Goal: Task Accomplishment & Management: Use online tool/utility

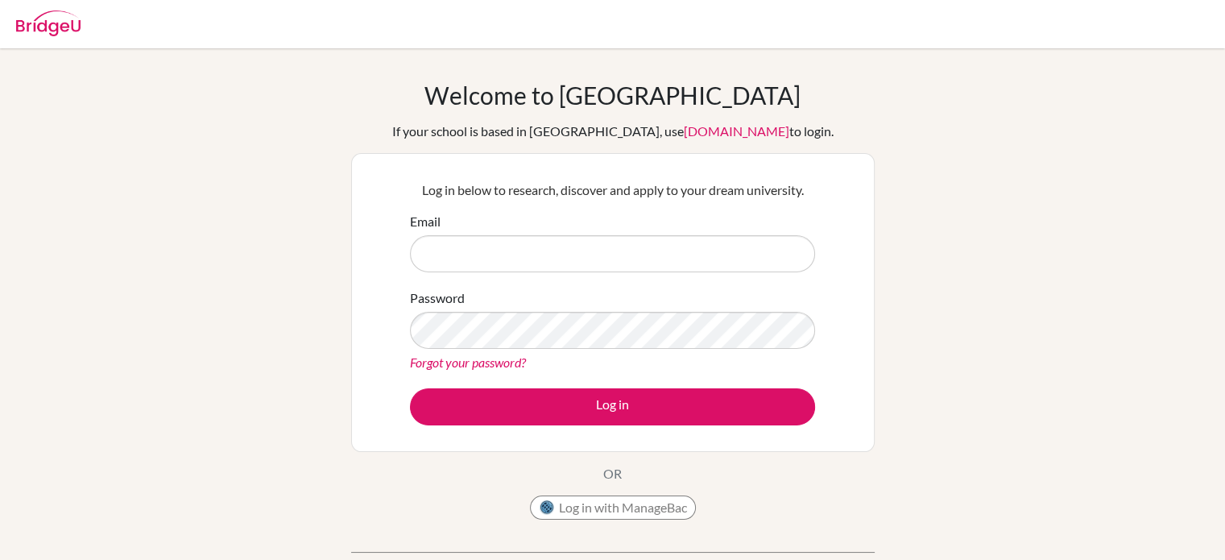
type input "[EMAIL_ADDRESS][DOMAIN_NAME]"
drag, startPoint x: 0, startPoint y: 0, endPoint x: 506, endPoint y: 255, distance: 566.6
click at [506, 255] on input "filmor@tais.tw" at bounding box center [612, 253] width 405 height 37
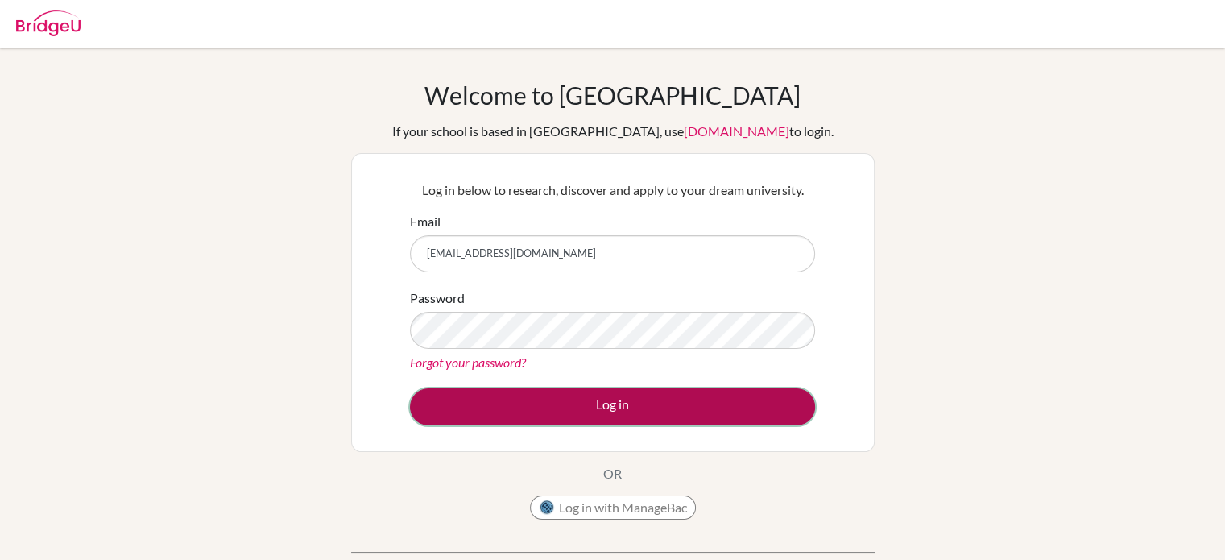
click at [535, 412] on button "Log in" at bounding box center [612, 406] width 405 height 37
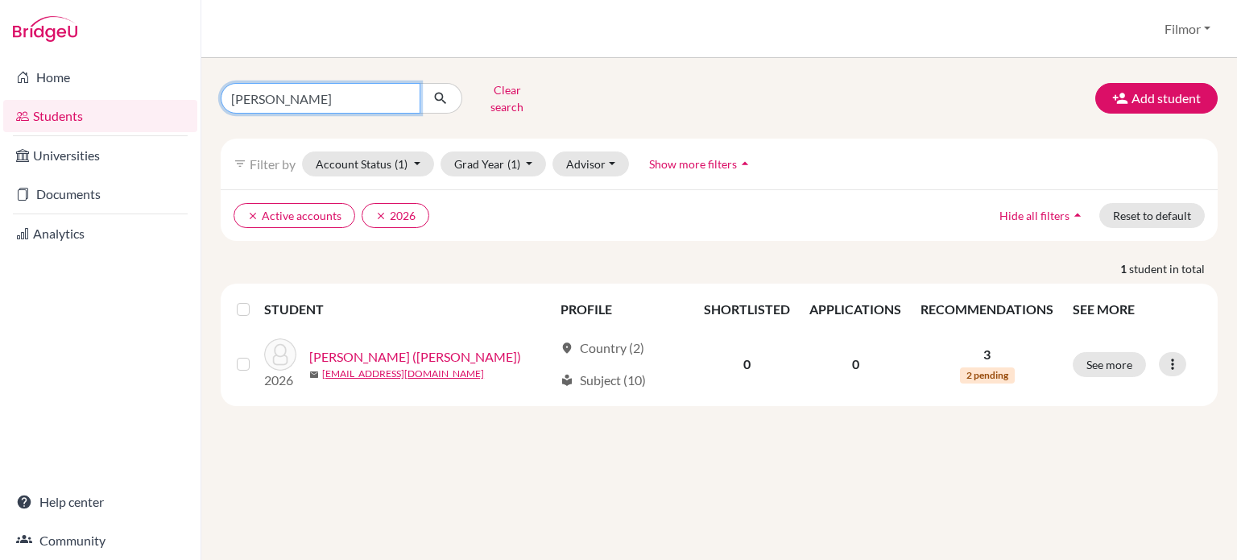
click at [307, 103] on input "Brian" at bounding box center [321, 98] width 200 height 31
click at [403, 94] on input "Brian" at bounding box center [321, 98] width 200 height 31
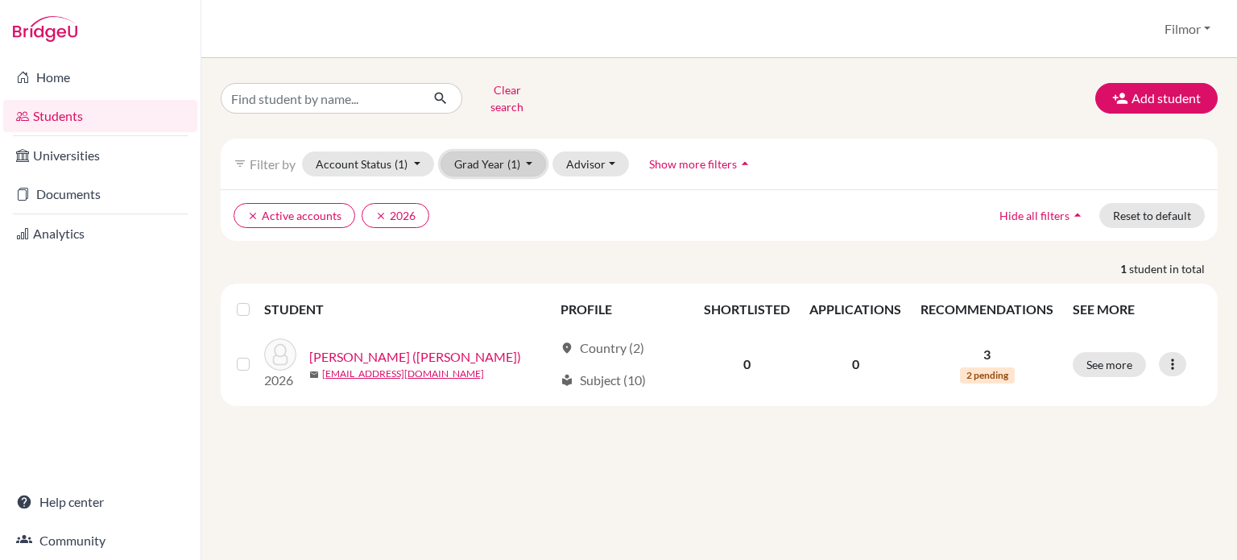
click at [535, 158] on button "Grad Year (1)" at bounding box center [494, 163] width 106 height 25
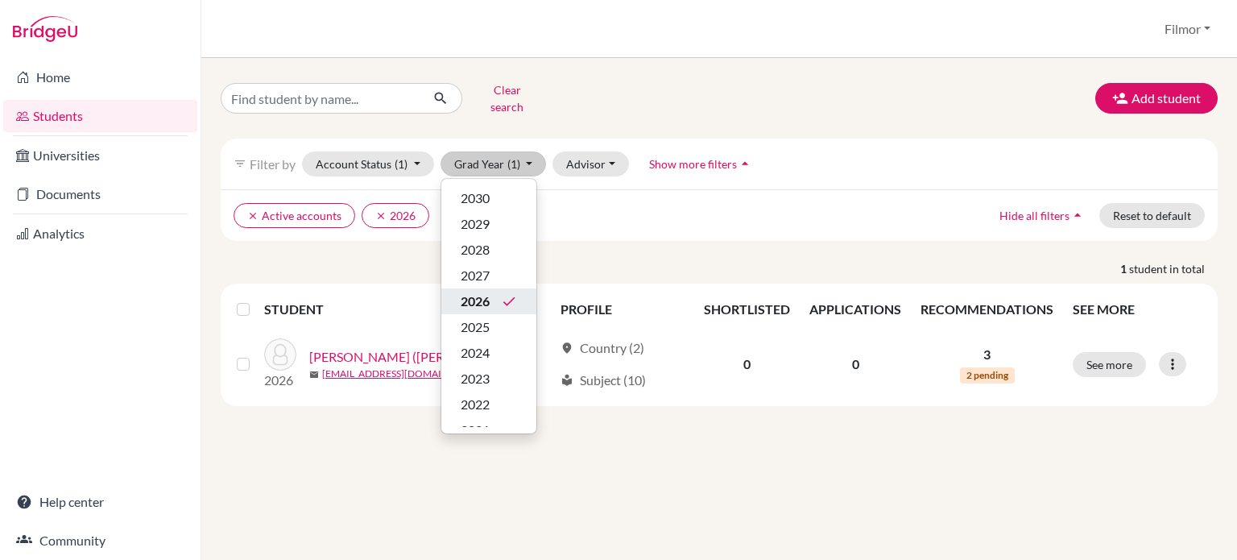
click at [485, 292] on span "2026" at bounding box center [475, 301] width 29 height 19
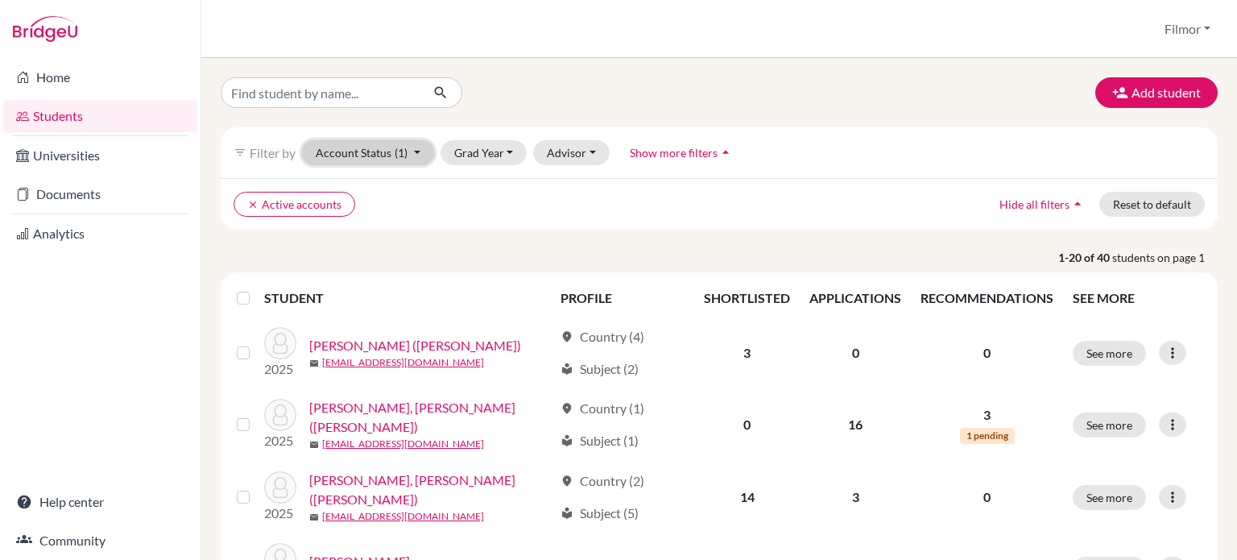
click at [410, 155] on button "Account Status (1)" at bounding box center [368, 152] width 132 height 25
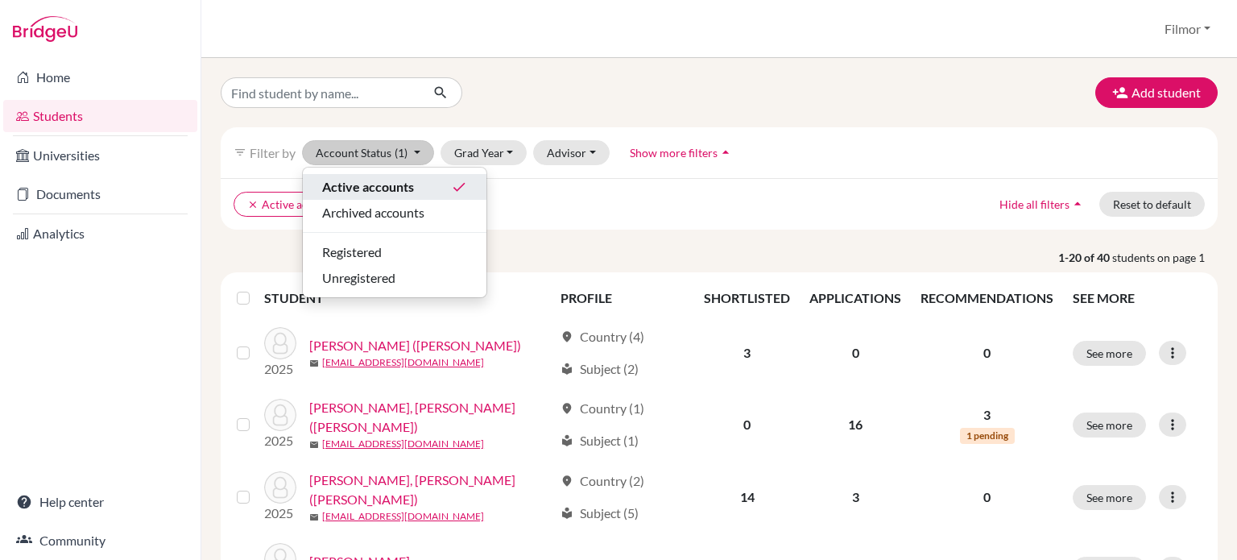
click at [411, 184] on span "Active accounts" at bounding box center [368, 186] width 92 height 19
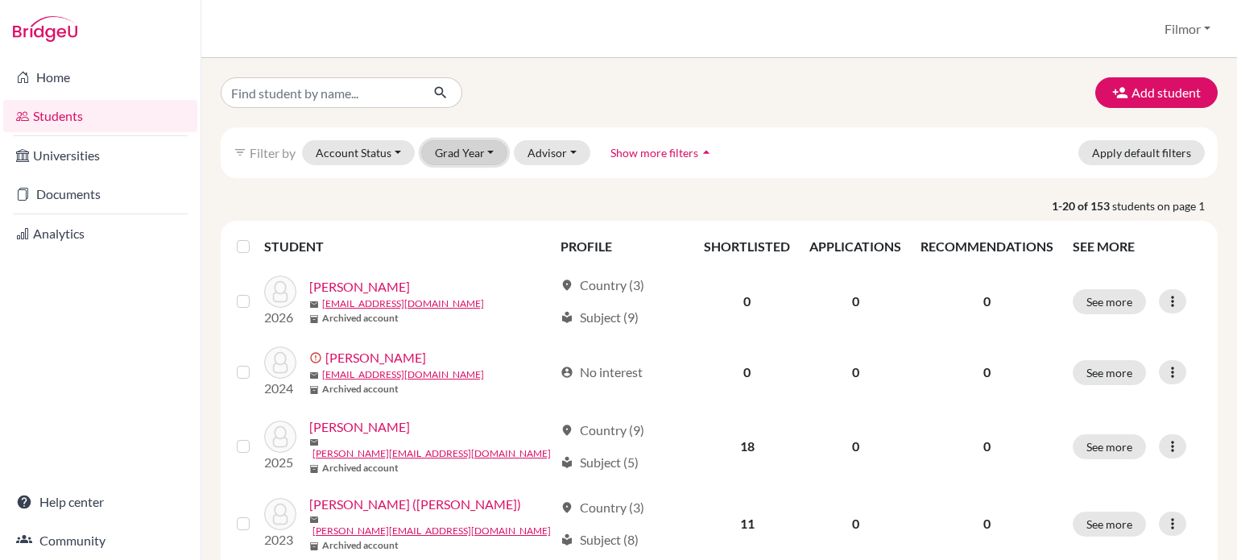
click at [483, 157] on button "Grad Year" at bounding box center [464, 152] width 87 height 25
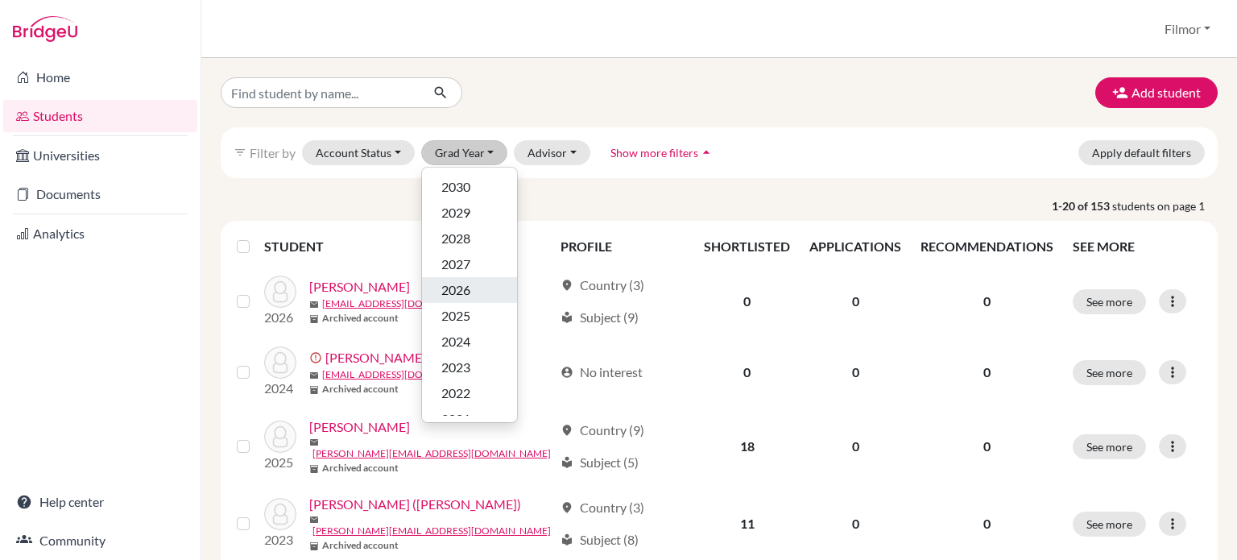
click at [461, 288] on span "2026" at bounding box center [455, 289] width 29 height 19
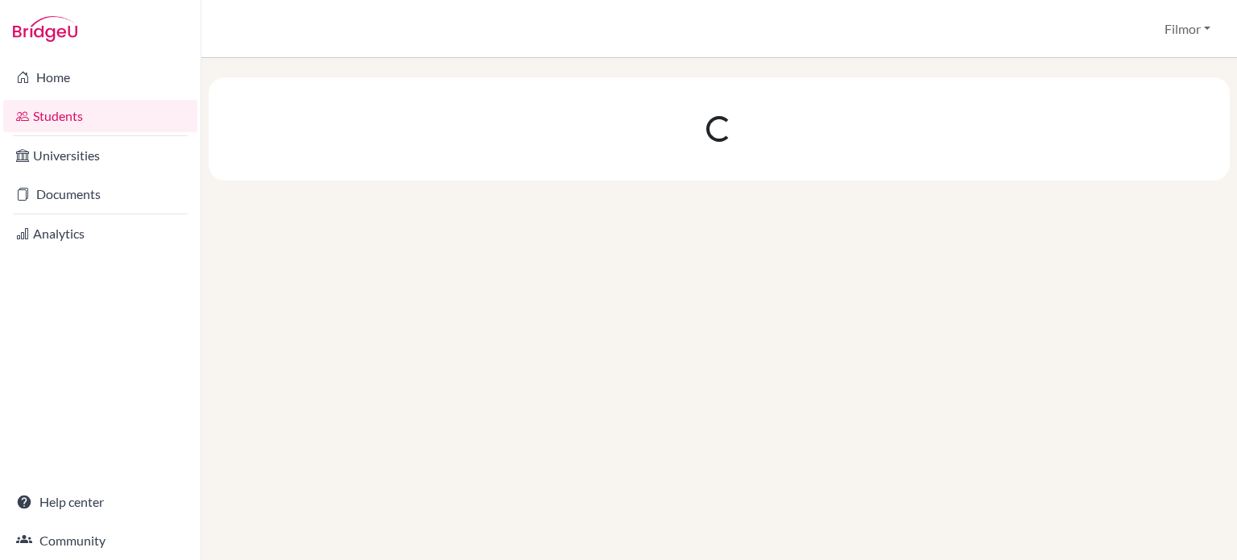
click at [461, 288] on div at bounding box center [719, 309] width 1036 height 502
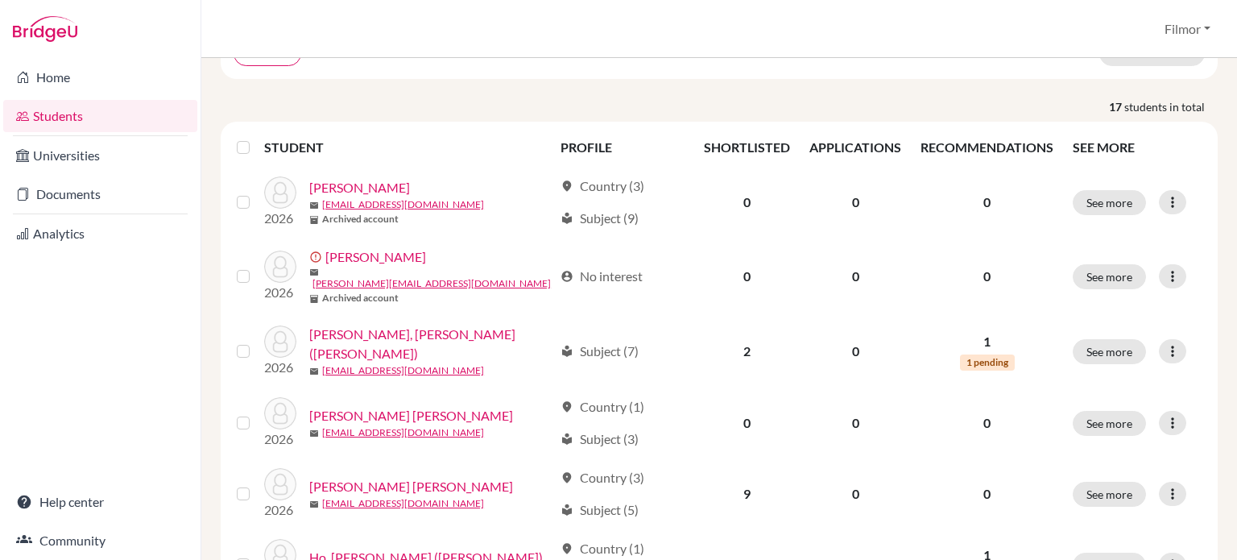
scroll to position [155, 0]
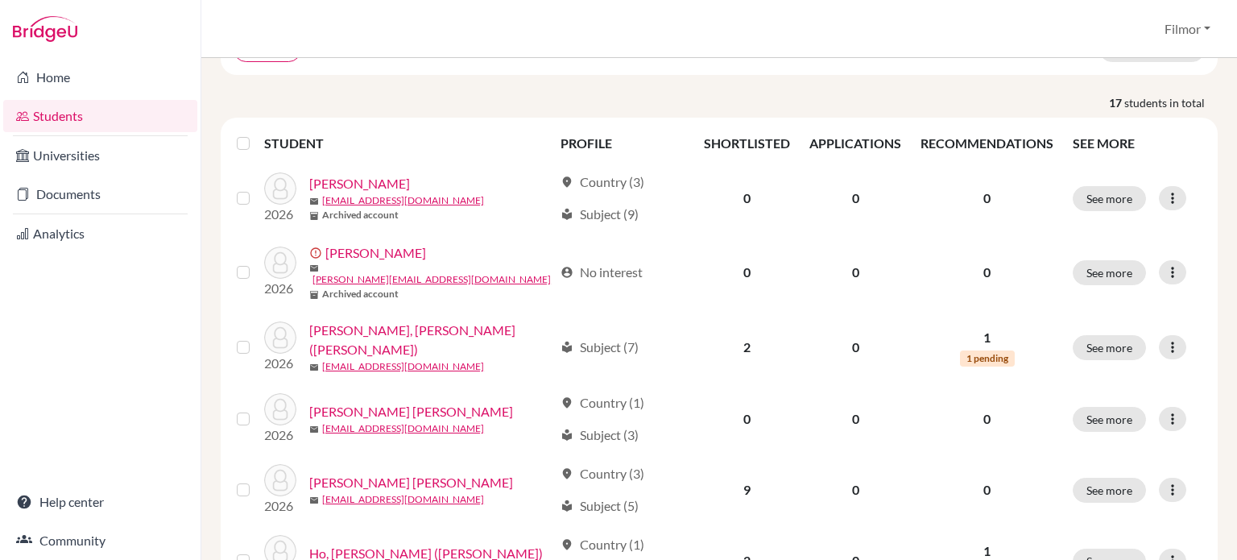
click at [1236, 259] on div "Add student filter_list Filter by Account Status Active accounts Archived accou…" at bounding box center [719, 309] width 1036 height 502
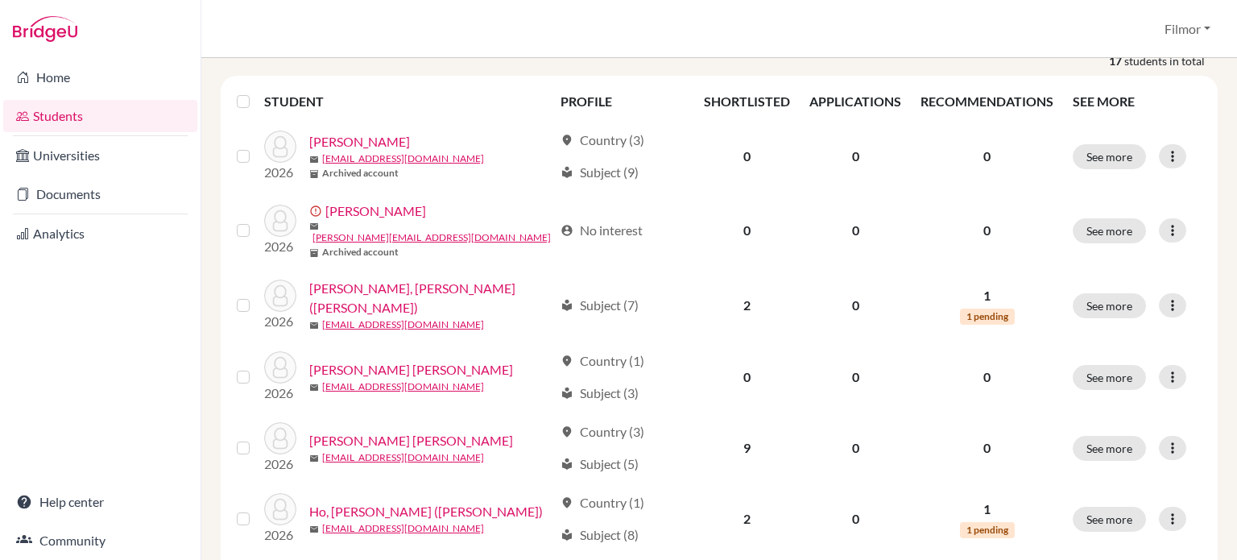
scroll to position [206, 0]
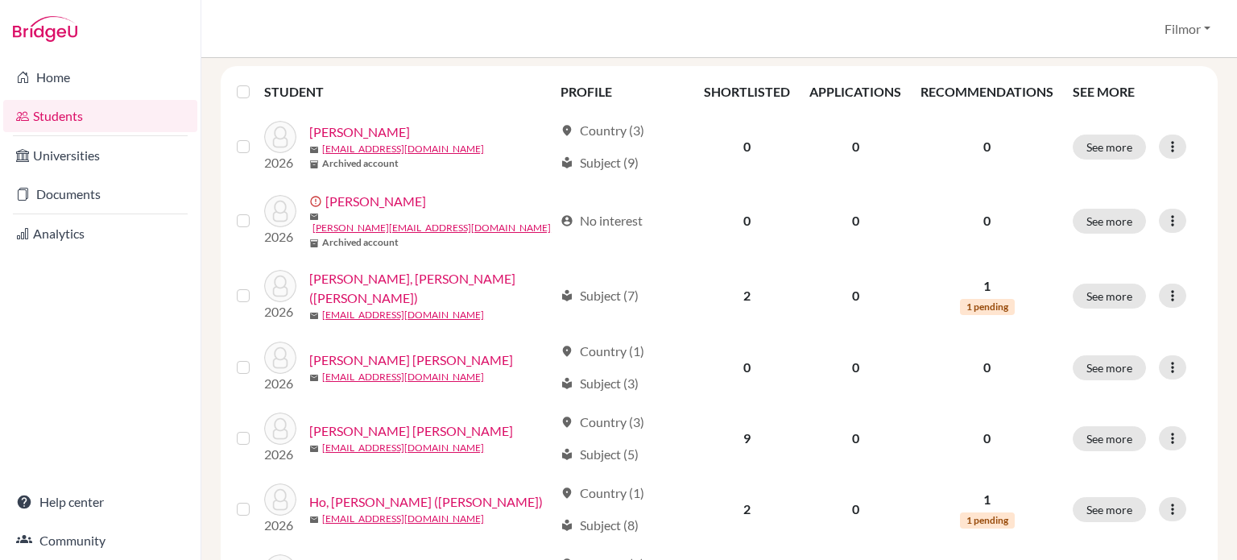
drag, startPoint x: 1236, startPoint y: 259, endPoint x: 1236, endPoint y: 275, distance: 16.9
click at [1236, 275] on div "Add student filter_list Filter by Account Status Active accounts Archived accou…" at bounding box center [719, 309] width 1036 height 502
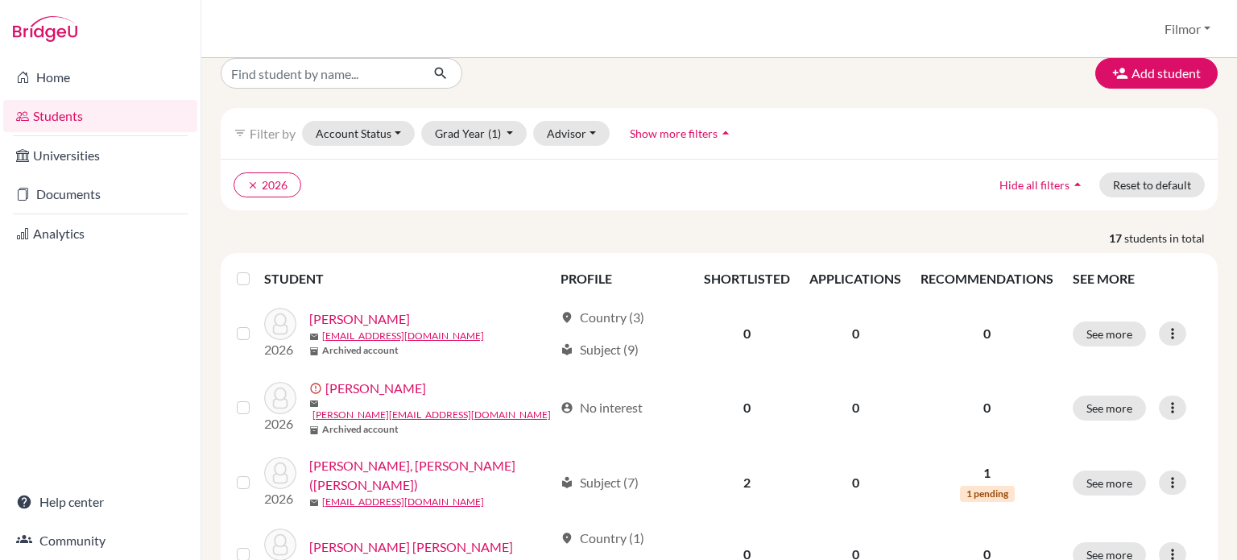
scroll to position [0, 0]
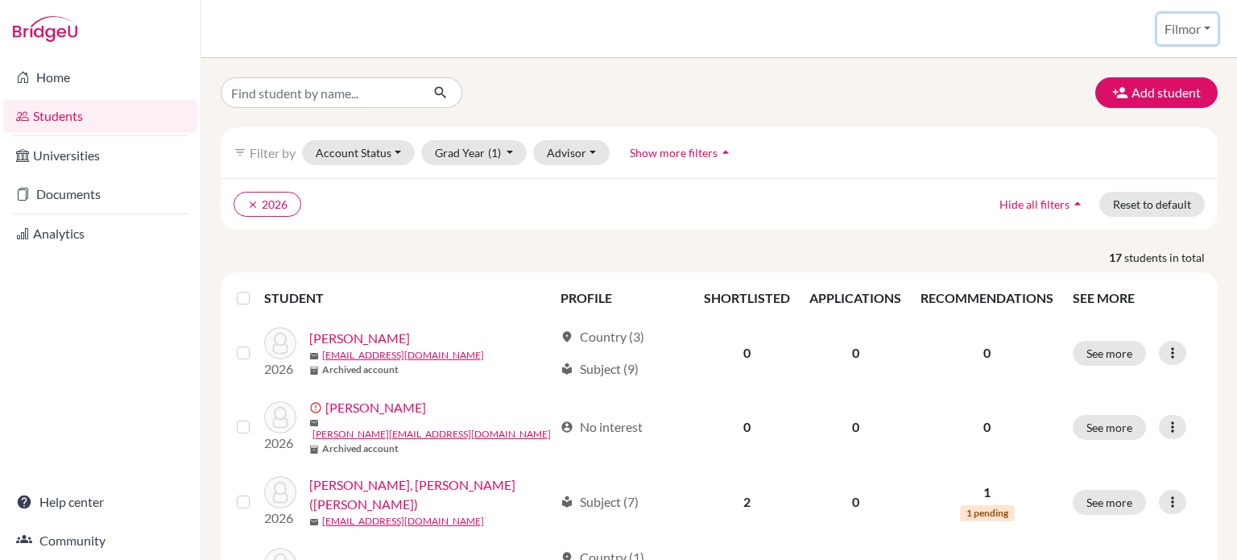
click at [1204, 27] on button "Filmor" at bounding box center [1187, 29] width 60 height 31
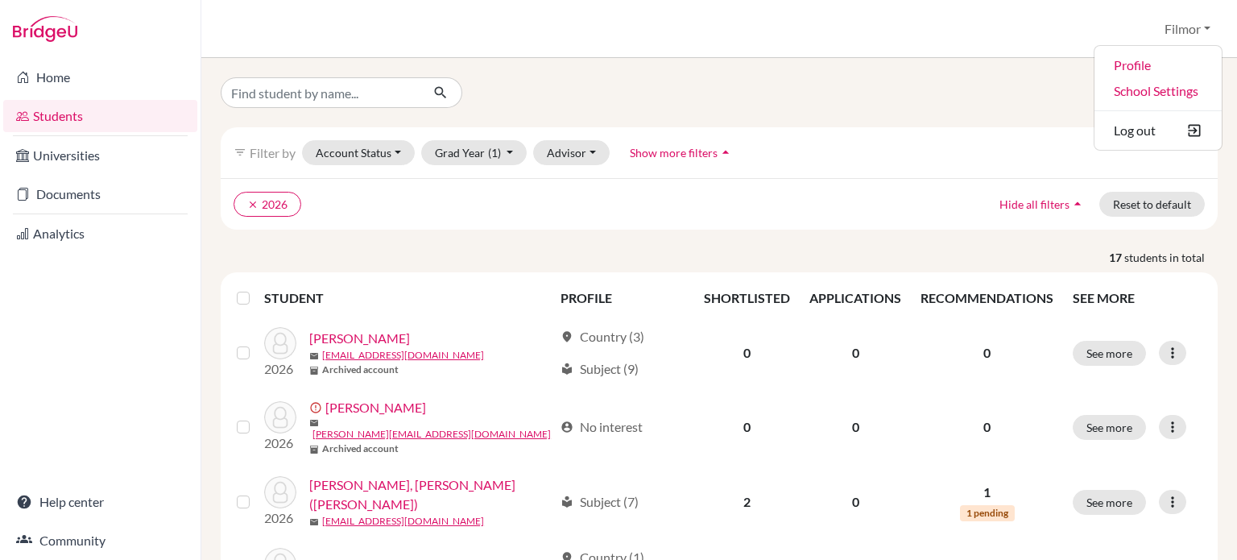
click at [753, 57] on div "Students overview Filmor Profile School Settings Log out" at bounding box center [719, 29] width 1036 height 58
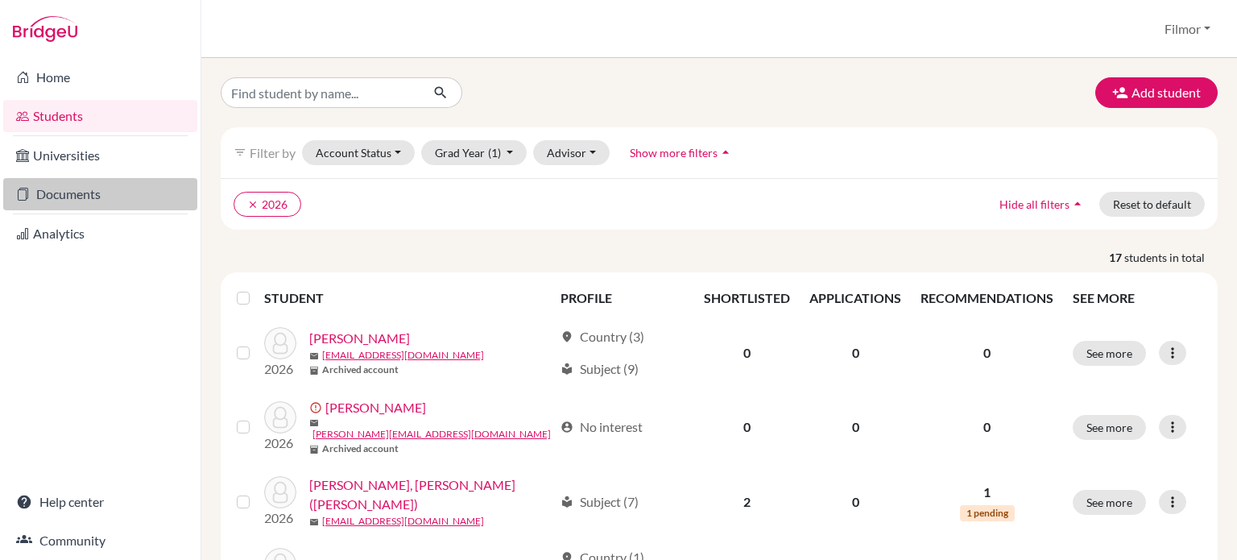
click at [83, 192] on link "Documents" at bounding box center [100, 194] width 194 height 32
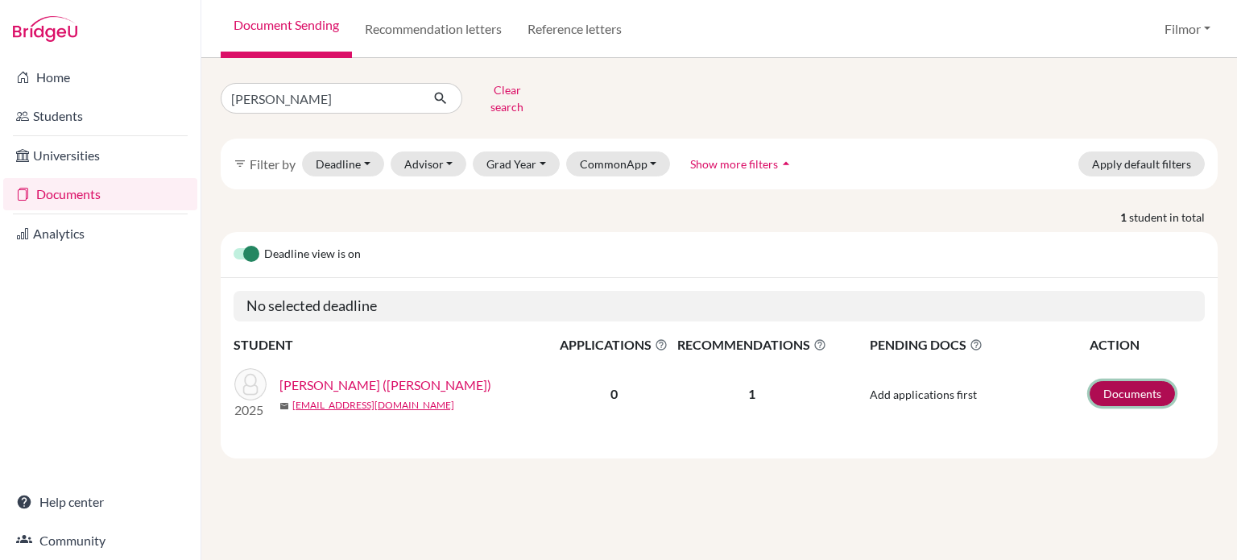
click at [1131, 381] on link "Documents" at bounding box center [1132, 393] width 85 height 25
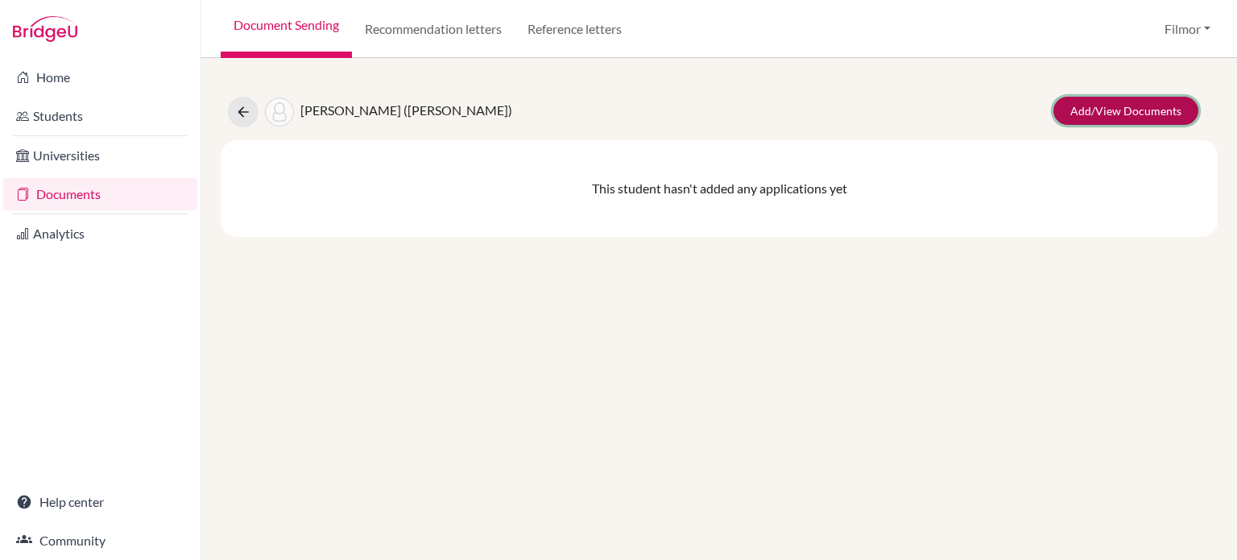
click at [1124, 110] on link "Add/View Documents" at bounding box center [1126, 111] width 145 height 28
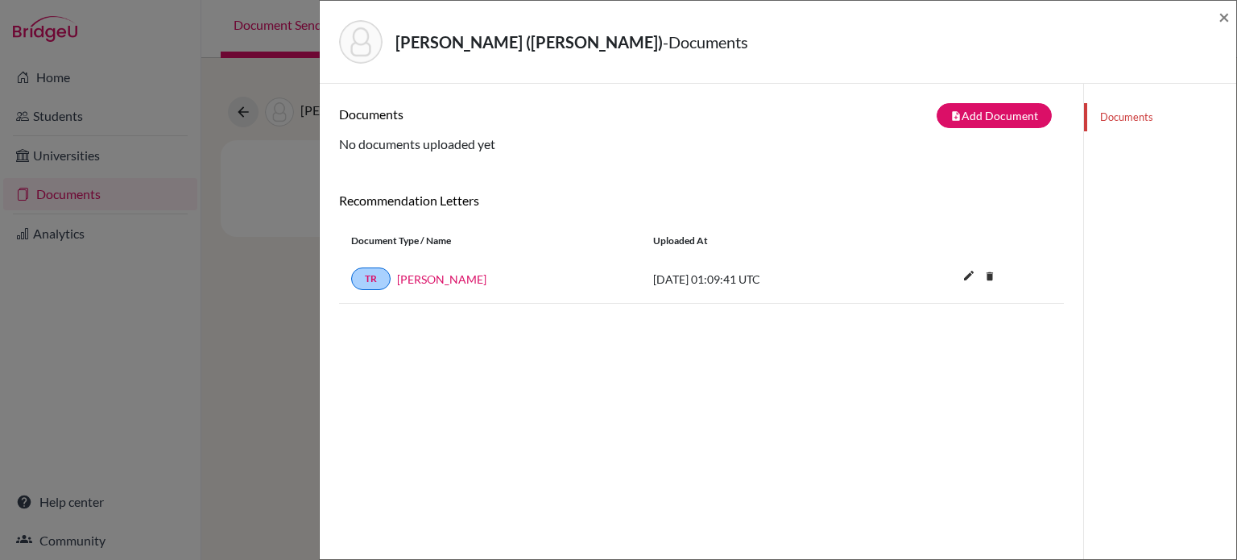
click at [570, 380] on div "Documents note_add Add Document Document type Change explanation for Common App…" at bounding box center [701, 363] width 725 height 521
click at [979, 116] on button "note_add Add Document" at bounding box center [994, 115] width 115 height 25
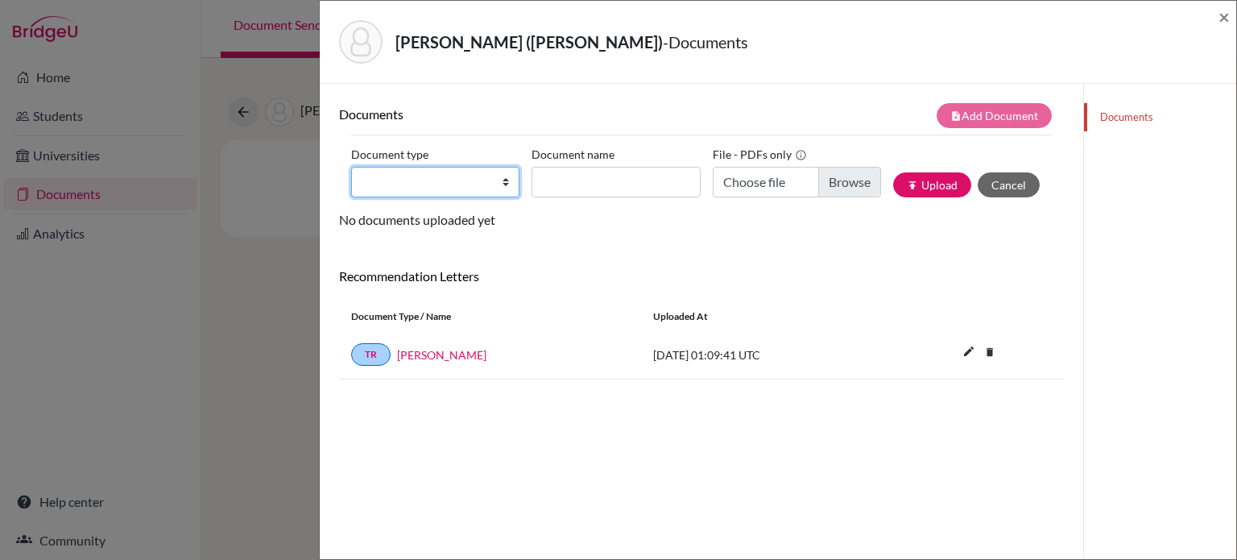
click at [503, 184] on select "Change explanation for Common App reports Counselor recommendation Internationa…" at bounding box center [435, 182] width 168 height 31
click at [1134, 241] on div "Documents" at bounding box center [1159, 364] width 153 height 560
click at [1002, 176] on button "Cancel" at bounding box center [1009, 184] width 62 height 25
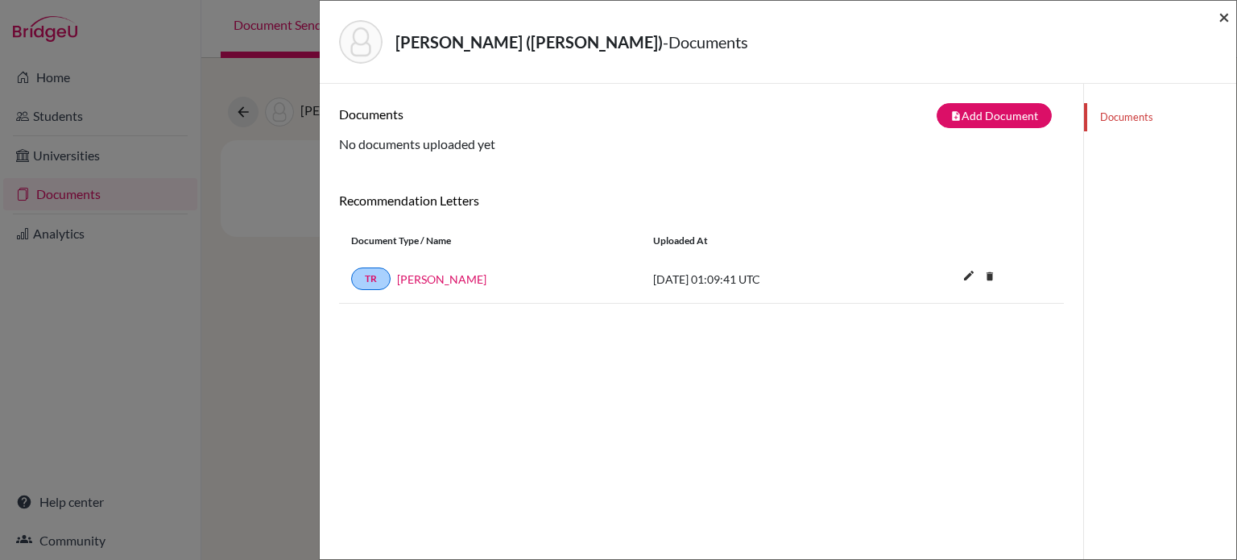
click at [1223, 14] on span "×" at bounding box center [1224, 16] width 11 height 23
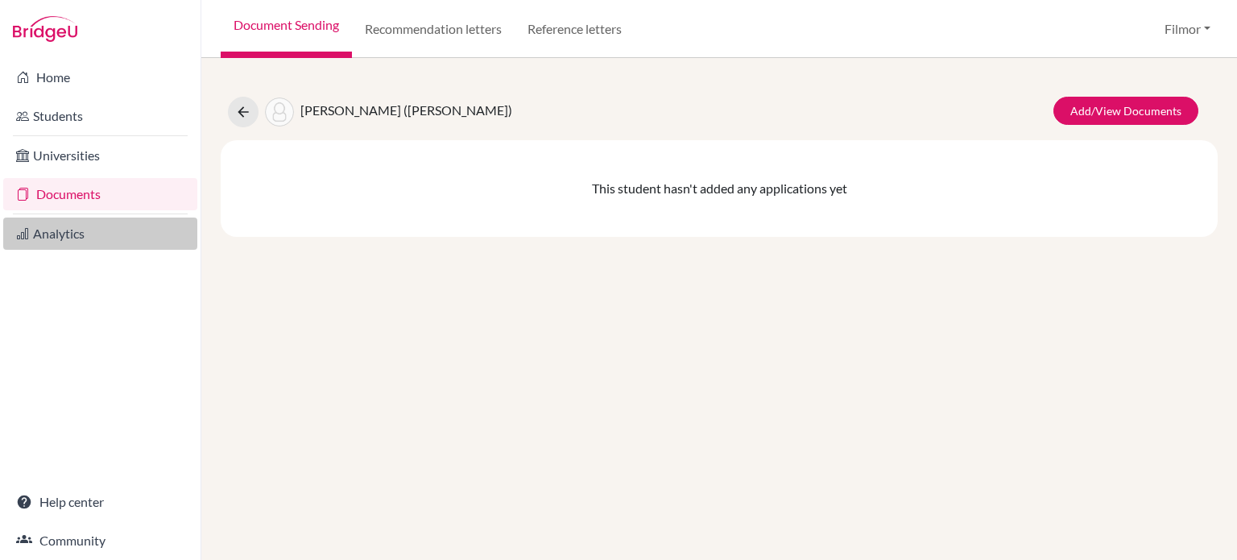
click at [72, 236] on link "Analytics" at bounding box center [100, 233] width 194 height 32
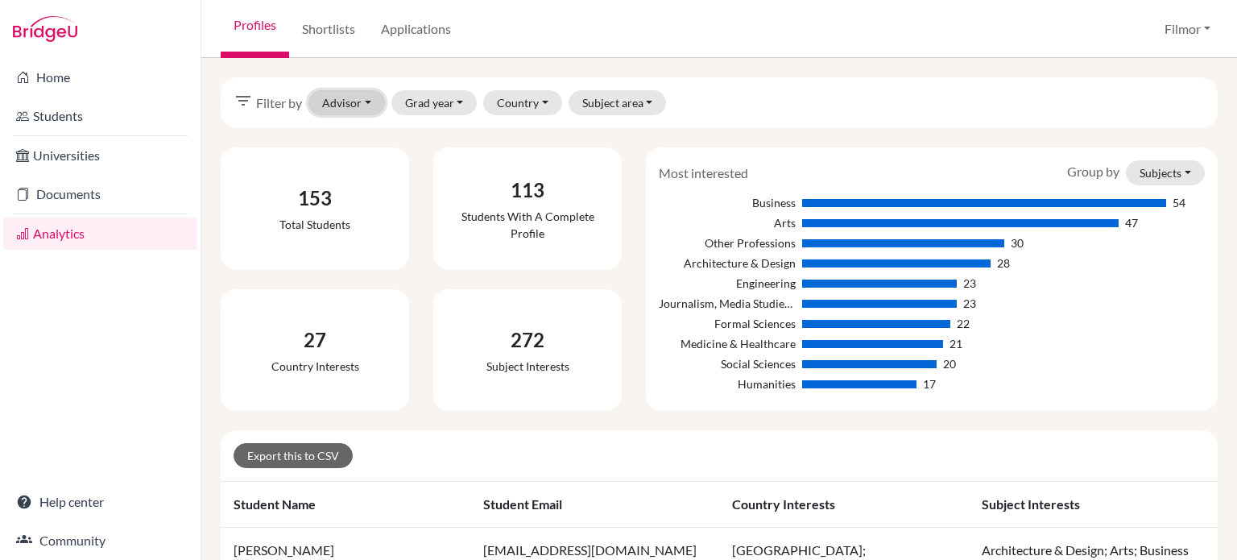
click at [345, 103] on button "Advisor" at bounding box center [346, 102] width 77 height 25
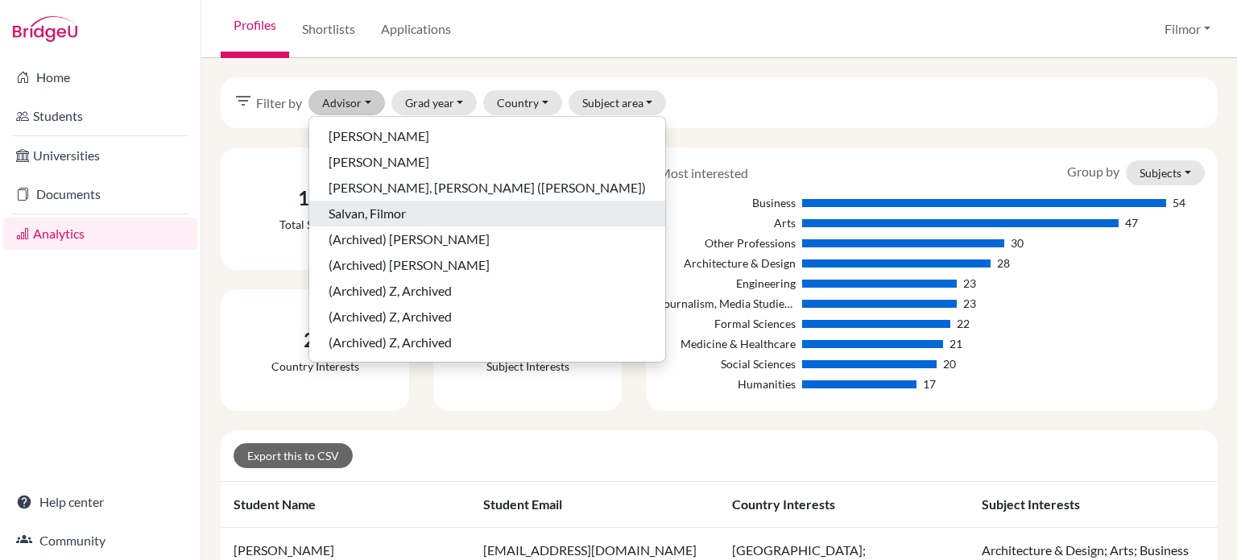
click at [357, 216] on span "Salvan, Filmor" at bounding box center [367, 213] width 77 height 19
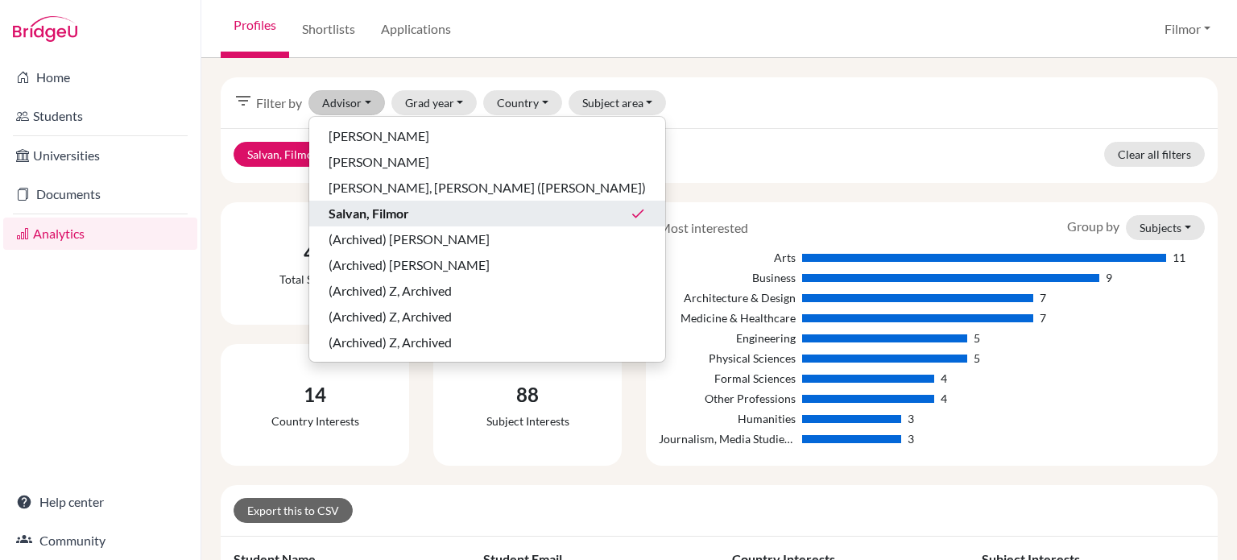
click at [863, 67] on div "filter_list Filter by Advisor Bowrin, Eva Isabirye, Jocelyn Lin, Shih-Yu (Bella…" at bounding box center [719, 309] width 1036 height 502
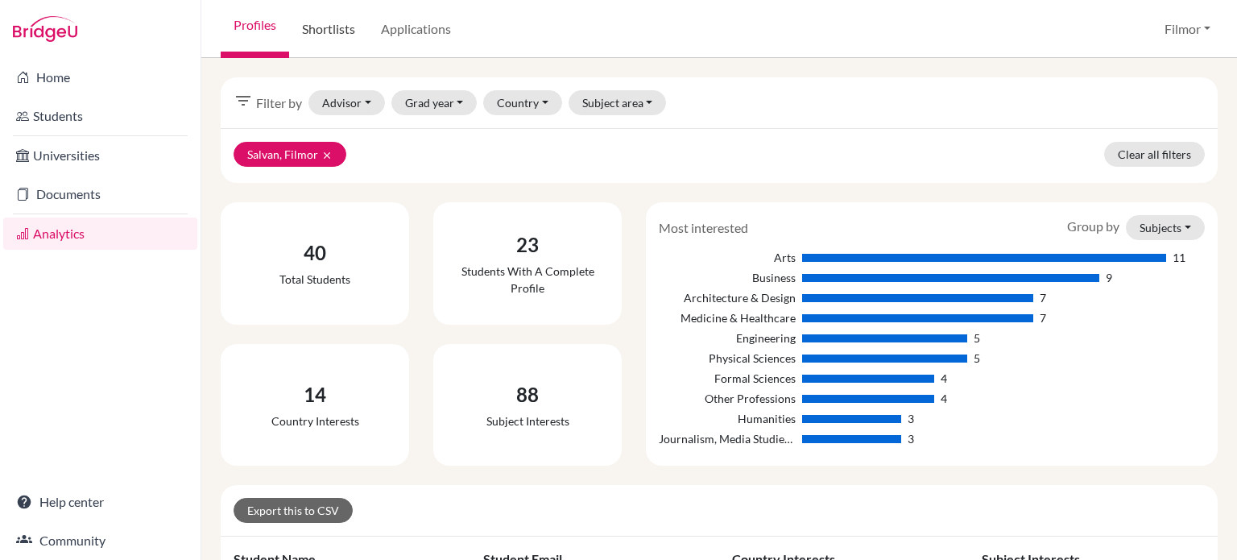
click at [328, 35] on link "Shortlists" at bounding box center [328, 29] width 79 height 58
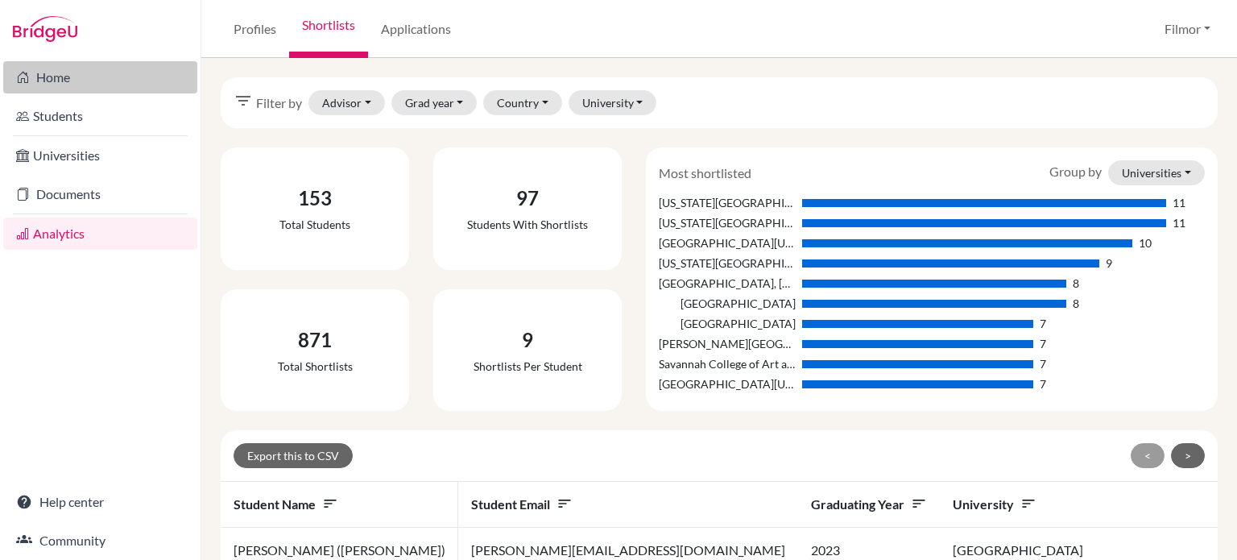
click at [55, 75] on link "Home" at bounding box center [100, 77] width 194 height 32
